Goal: Information Seeking & Learning: Find contact information

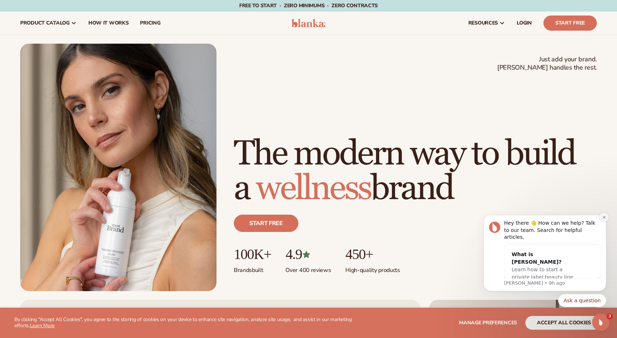
click at [604, 219] on icon "Dismiss notification" at bounding box center [604, 217] width 4 height 4
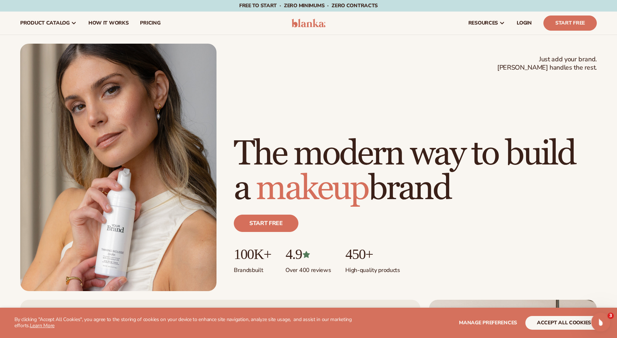
click at [598, 325] on div "Open Intercom Messenger" at bounding box center [600, 321] width 24 height 24
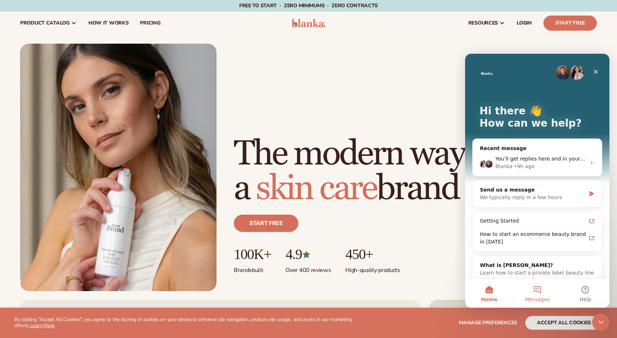
click at [534, 292] on button "Messages" at bounding box center [537, 293] width 48 height 29
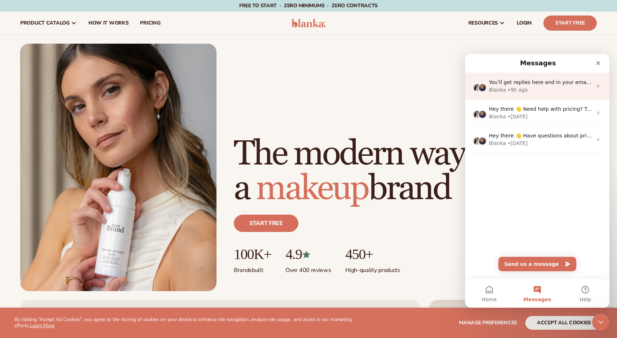
click at [565, 86] on div "You’ll get replies here and in your email: ✉️ [EMAIL_ADDRESS][DOMAIN_NAME] The …" at bounding box center [541, 83] width 104 height 8
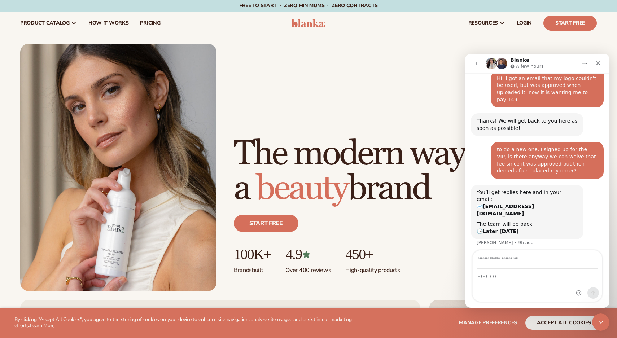
scroll to position [115, 0]
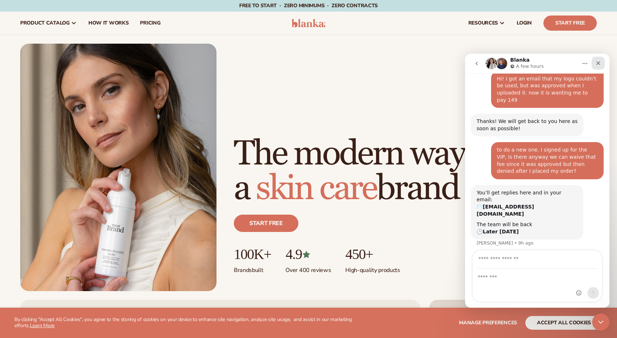
click at [599, 62] on icon "Close" at bounding box center [598, 63] width 4 height 4
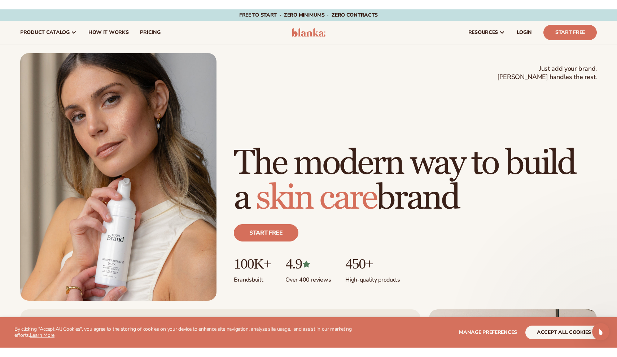
scroll to position [0, 0]
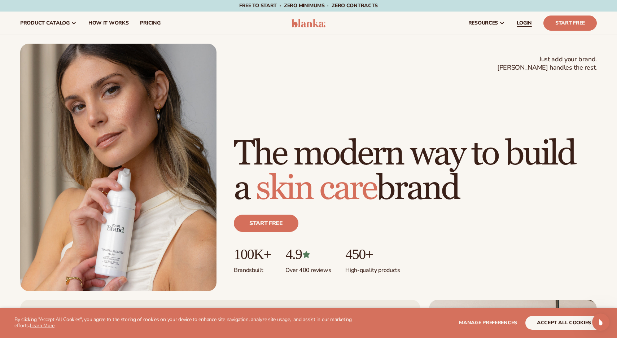
click at [527, 23] on span "LOGIN" at bounding box center [524, 23] width 15 height 6
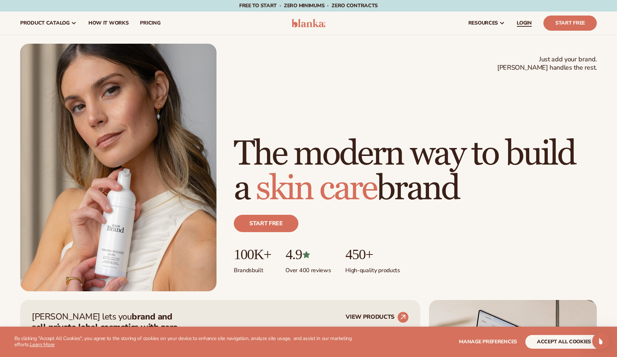
click at [525, 25] on span "LOGIN" at bounding box center [524, 23] width 15 height 6
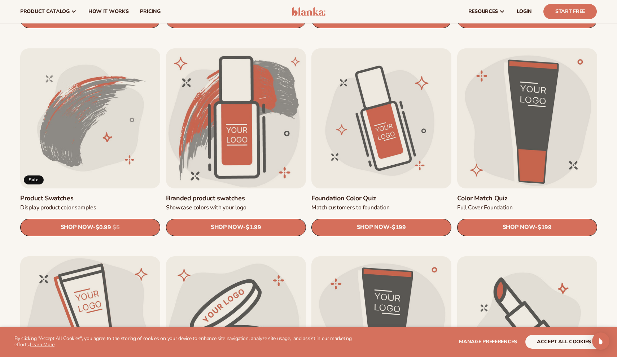
scroll to position [413, 0]
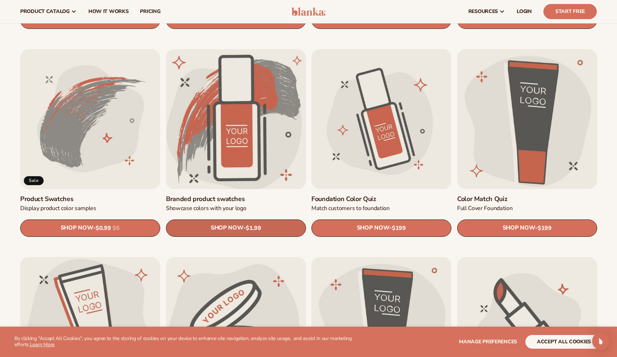
click at [230, 227] on span "SHOP NOW" at bounding box center [226, 227] width 32 height 7
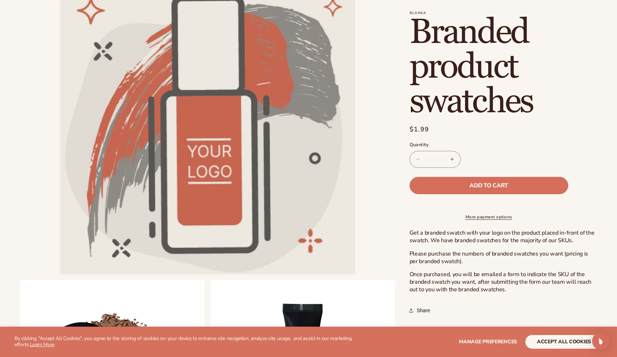
scroll to position [78, 0]
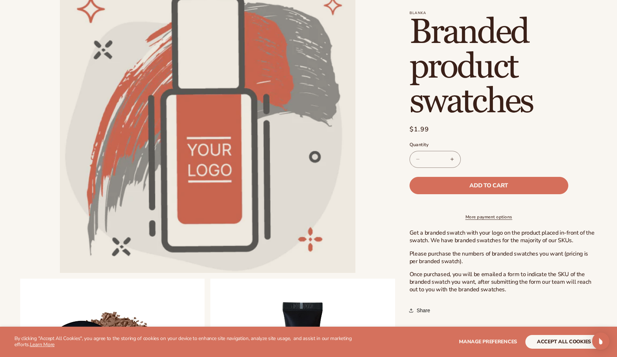
click at [573, 343] on button "accept all cookies" at bounding box center [563, 342] width 77 height 14
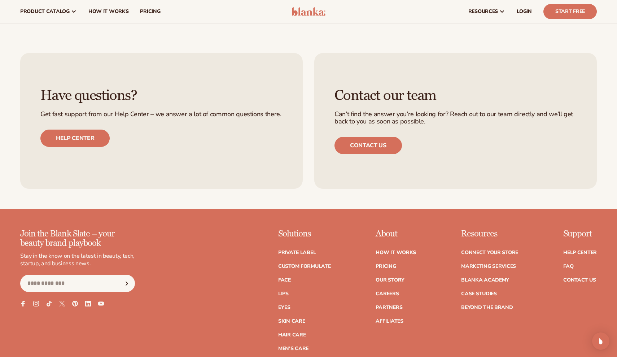
scroll to position [901, 0]
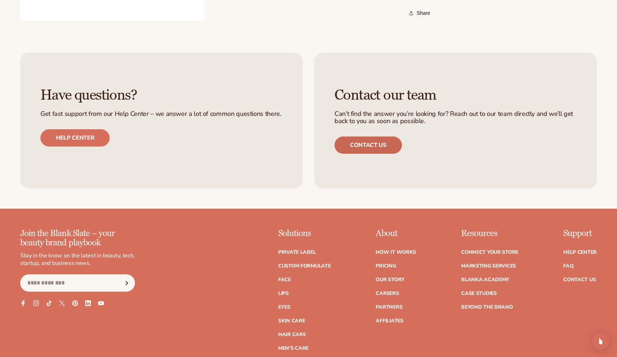
click at [362, 147] on link "Contact us" at bounding box center [367, 144] width 67 height 17
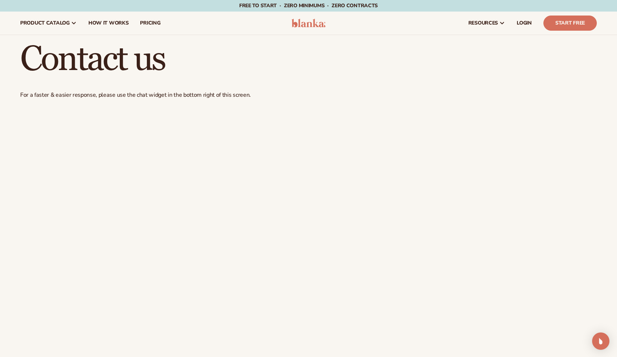
click at [565, 25] on link "Start Free" at bounding box center [569, 23] width 53 height 15
